Goal: Check status: Check status

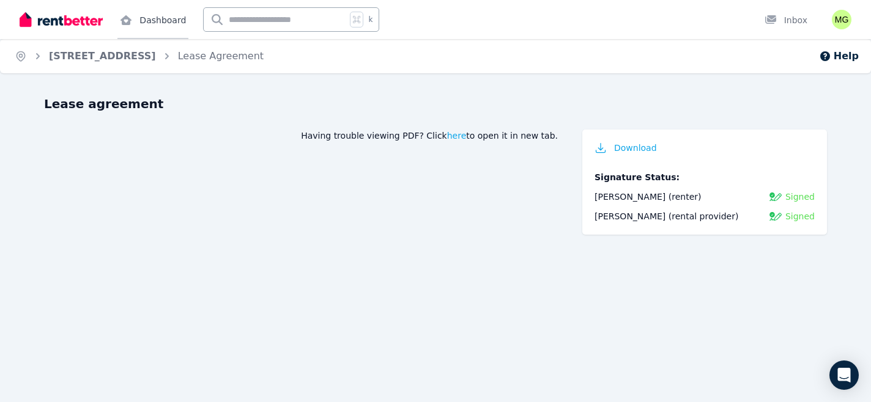
click at [142, 24] on link "Dashboard" at bounding box center [152, 19] width 71 height 39
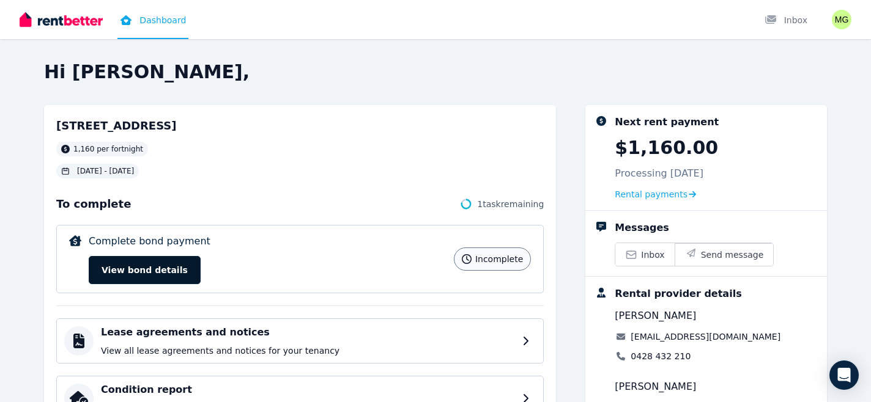
click at [158, 270] on button "View bond details" at bounding box center [145, 270] width 112 height 28
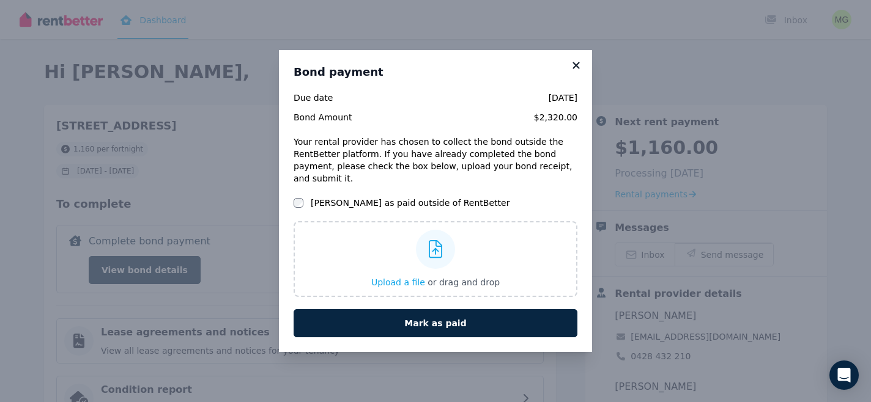
click at [577, 71] on icon at bounding box center [576, 65] width 12 height 11
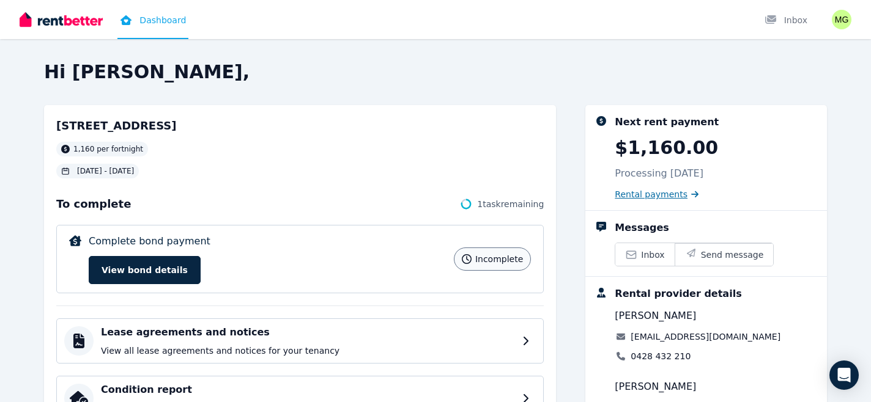
click at [624, 188] on span "Rental payments" at bounding box center [651, 194] width 73 height 12
